Goal: Entertainment & Leisure: Consume media (video, audio)

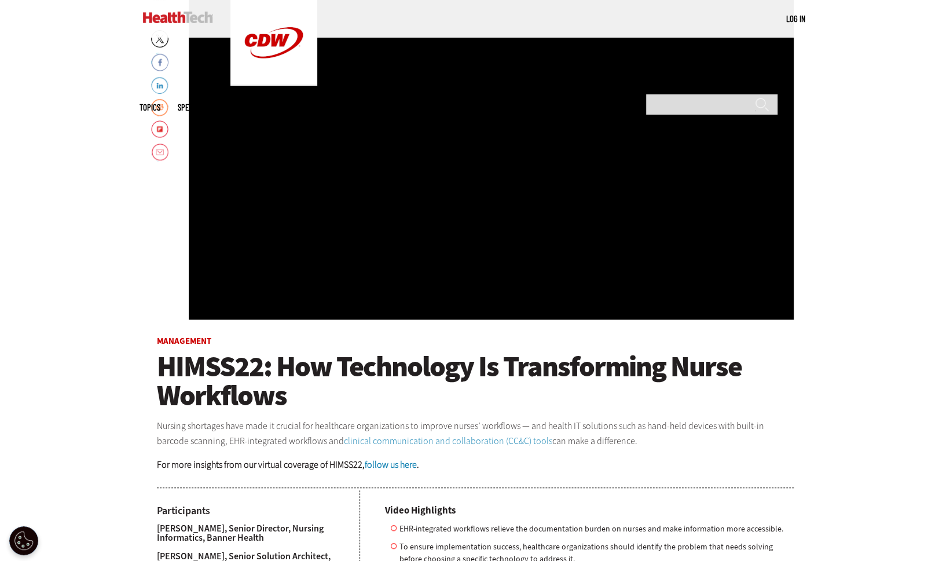
scroll to position [223, 0]
click at [372, 155] on div "Video viewer" at bounding box center [491, 145] width 605 height 347
click at [369, 265] on div "Video viewer" at bounding box center [491, 145] width 605 height 347
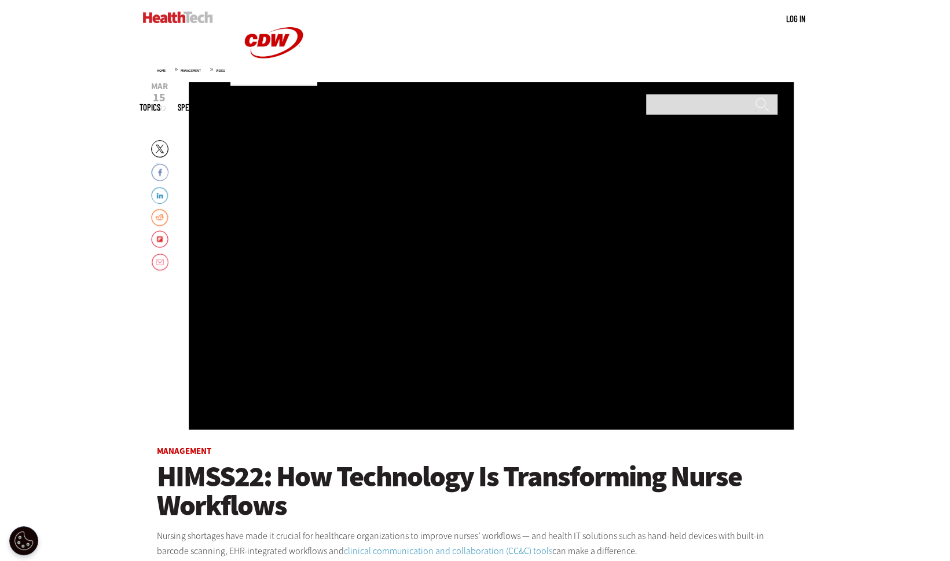
scroll to position [0, 0]
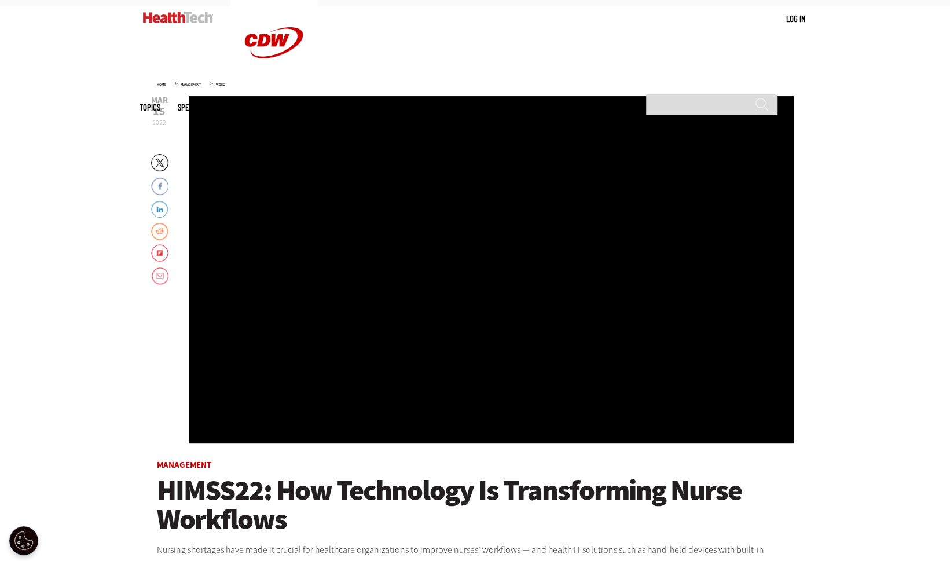
scroll to position [95, 0]
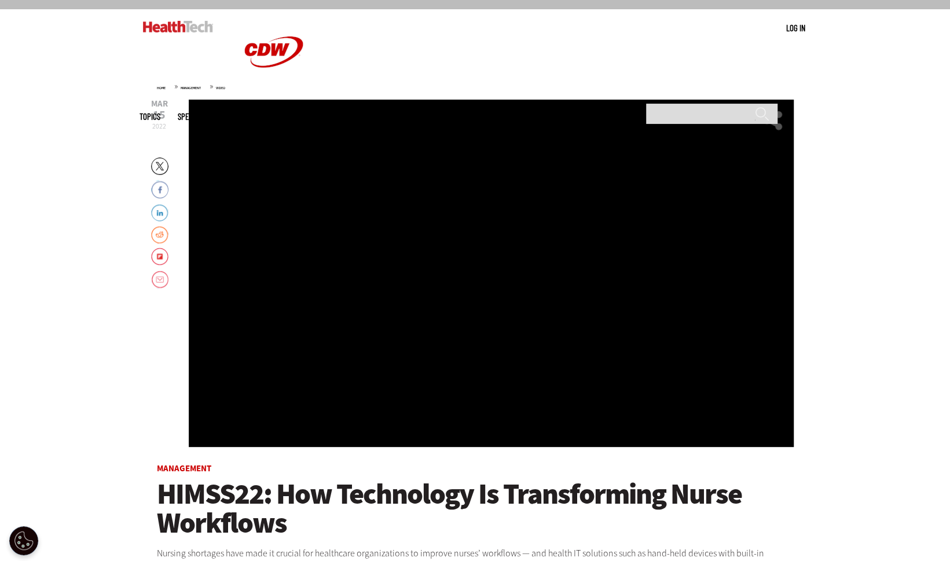
click at [508, 283] on div "Video viewer" at bounding box center [491, 273] width 605 height 347
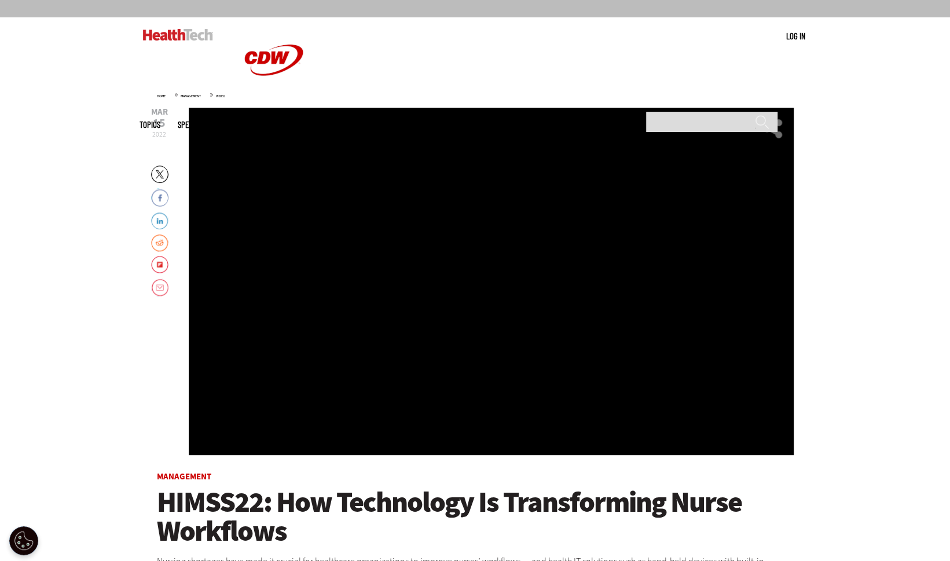
scroll to position [0, 0]
